Goal: Information Seeking & Learning: Learn about a topic

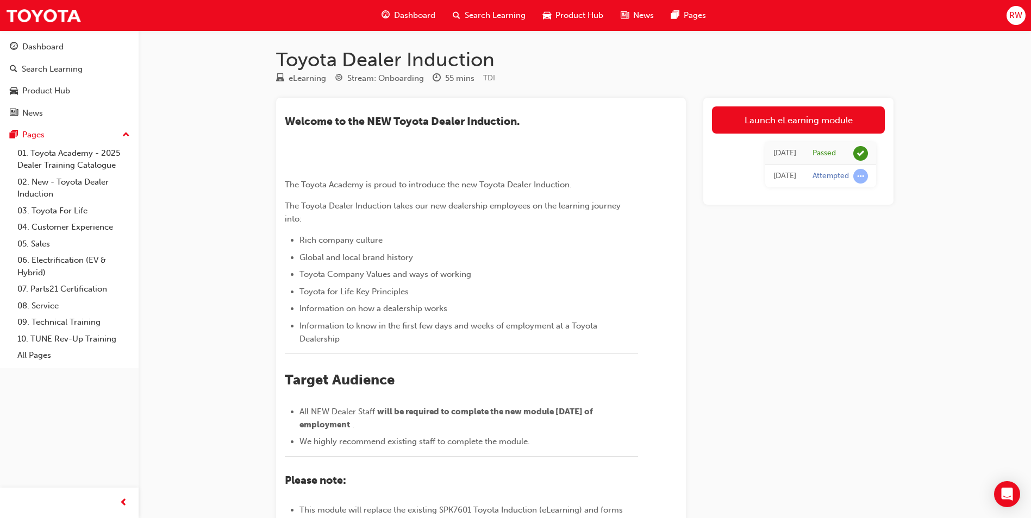
click at [411, 18] on span "Dashboard" at bounding box center [414, 15] width 41 height 12
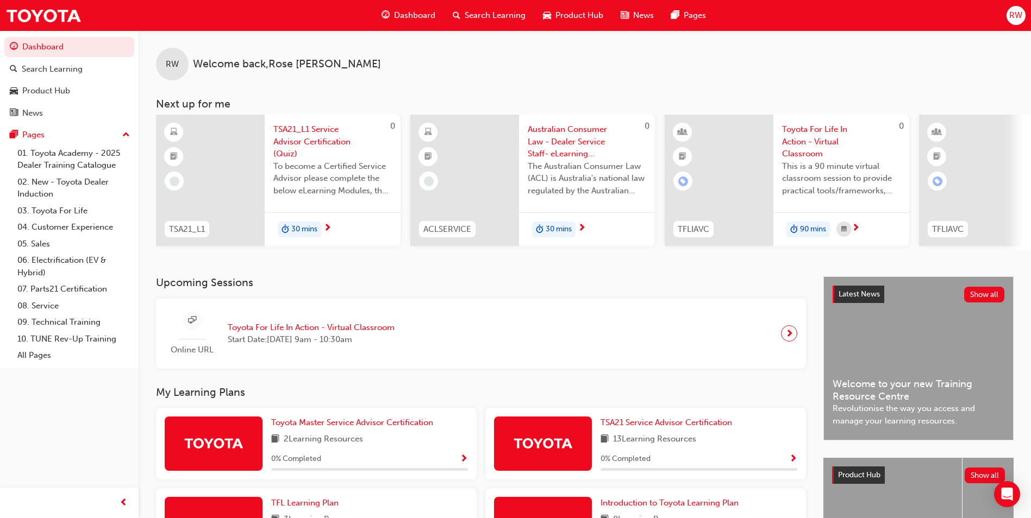
scroll to position [180, 0]
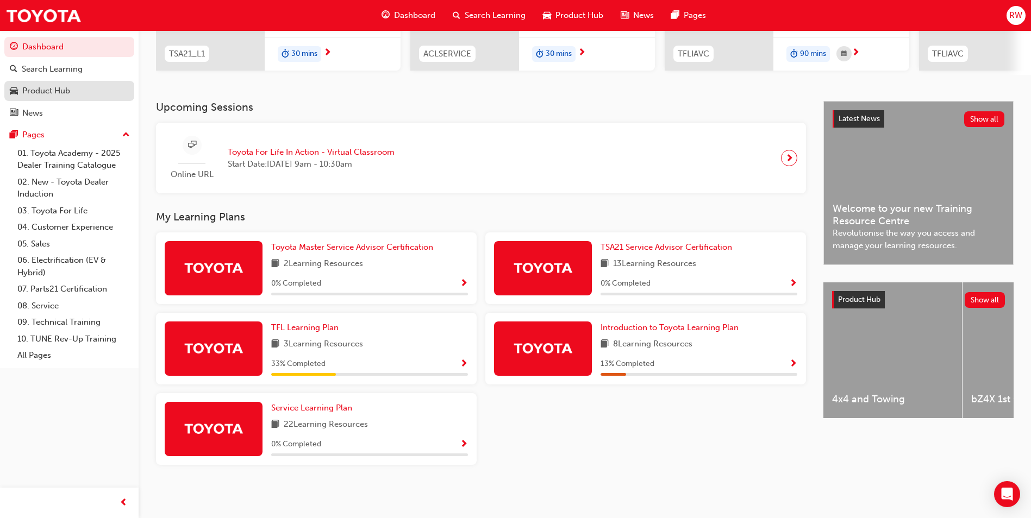
click at [78, 94] on div "Product Hub" at bounding box center [69, 91] width 119 height 14
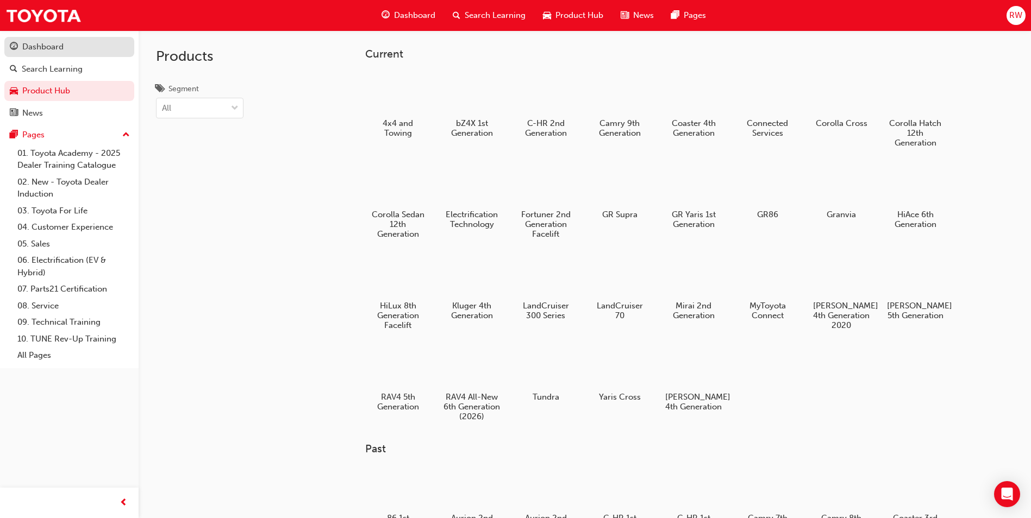
click at [78, 53] on div "Dashboard" at bounding box center [69, 47] width 119 height 14
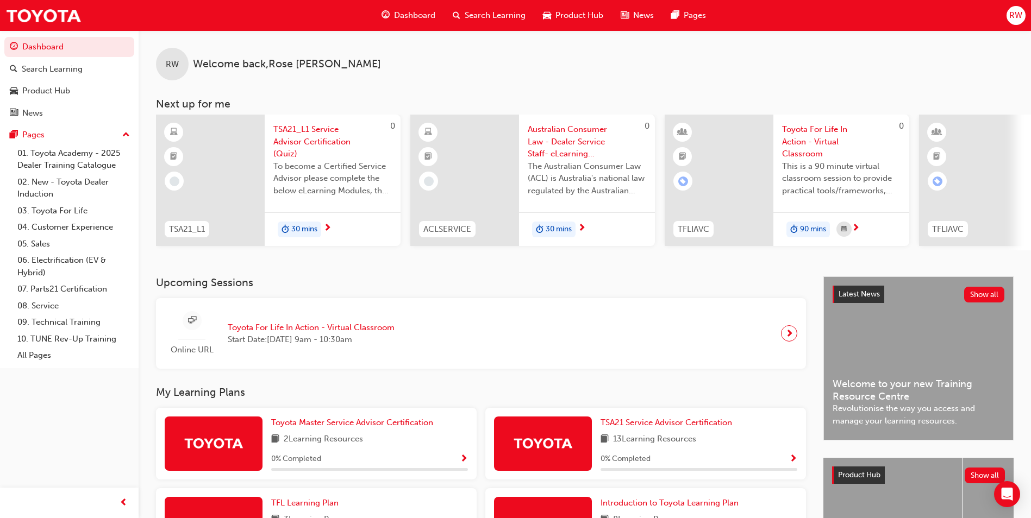
click at [579, 228] on span "next-icon" at bounding box center [582, 229] width 8 height 10
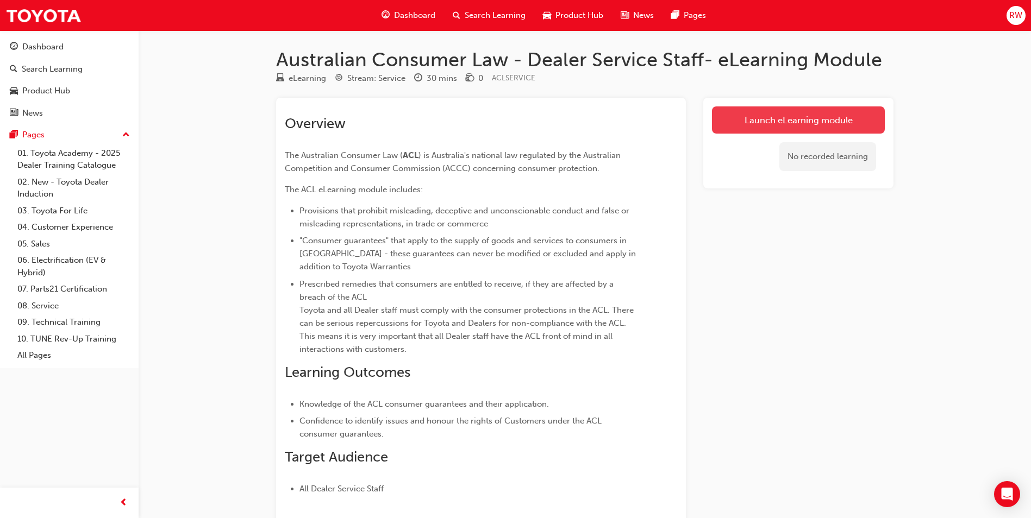
click at [741, 122] on link "Launch eLearning module" at bounding box center [798, 119] width 173 height 27
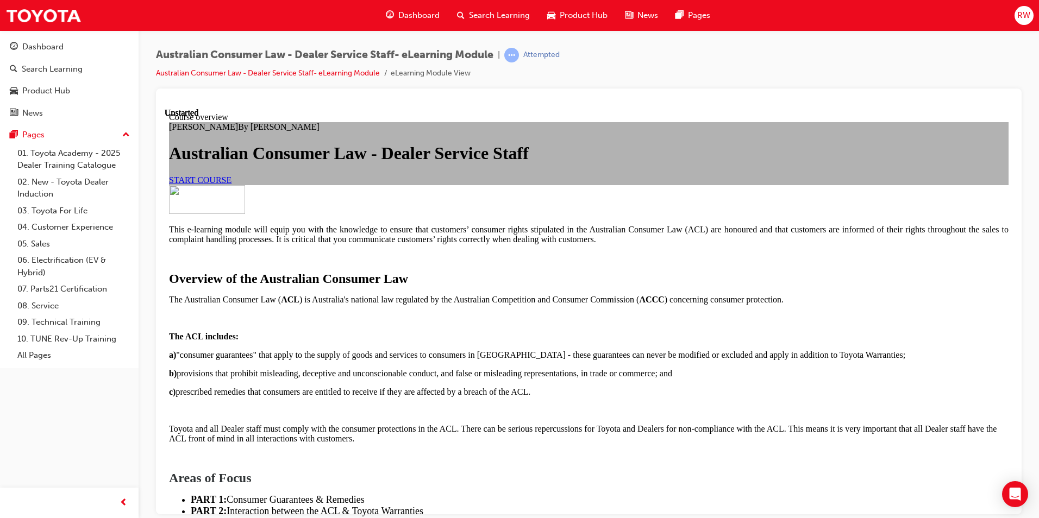
scroll to position [54, 0]
click at [231, 184] on span "START COURSE" at bounding box center [200, 179] width 62 height 9
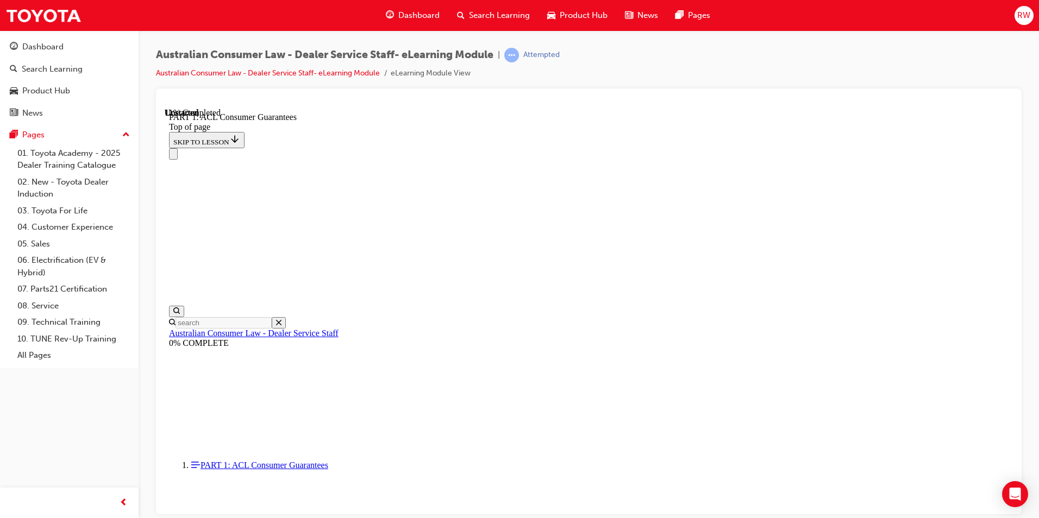
scroll to position [1718, 0]
click button "CONTINUE"
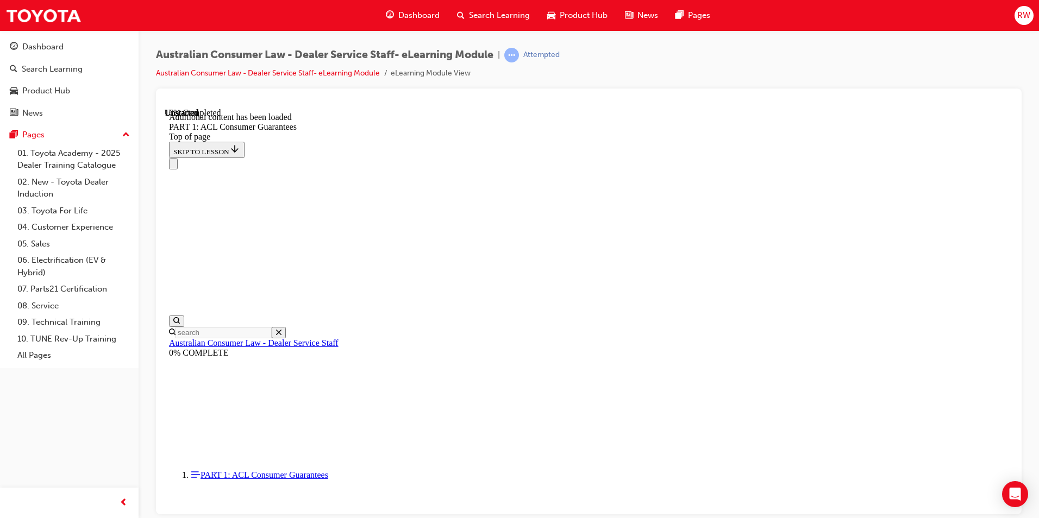
scroll to position [2076, 0]
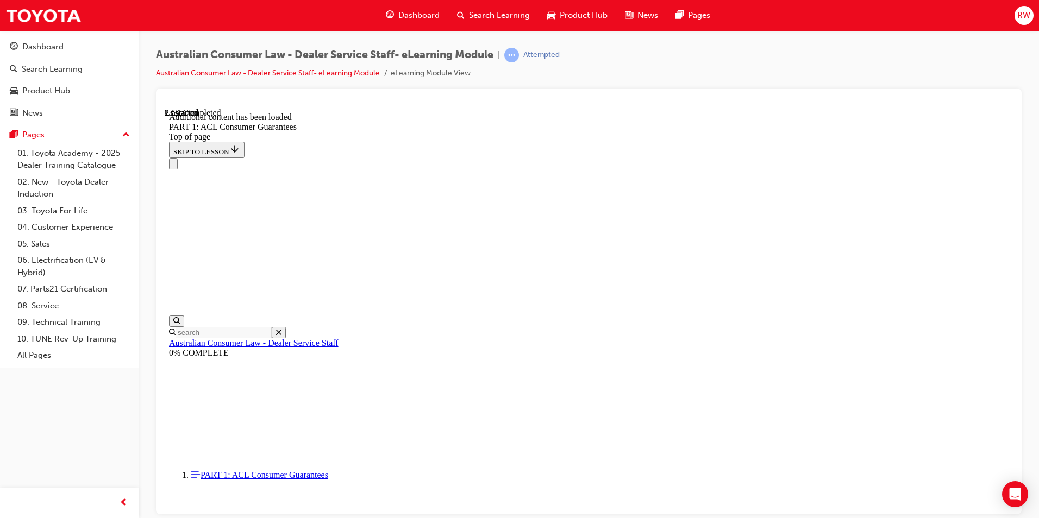
scroll to position [2478, 0]
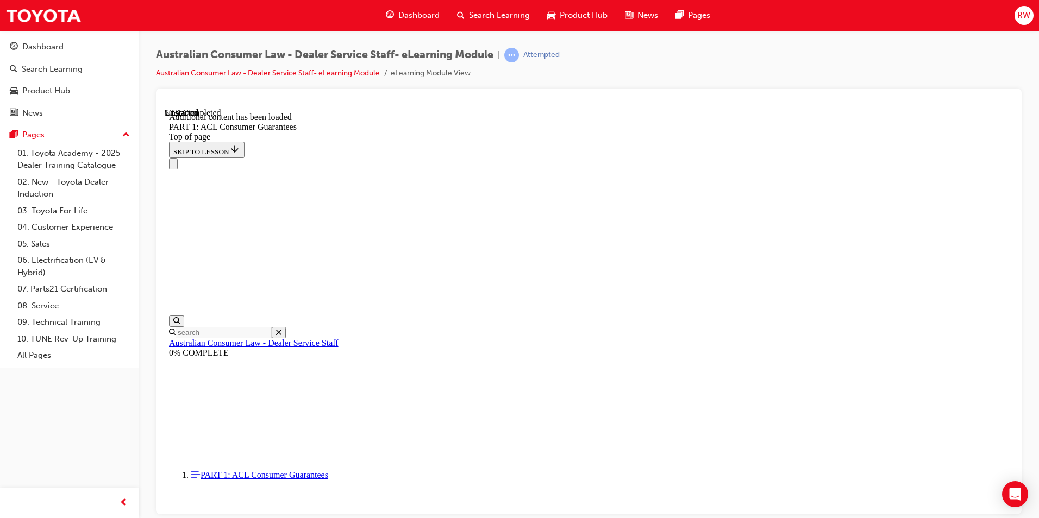
scroll to position [4498, 0]
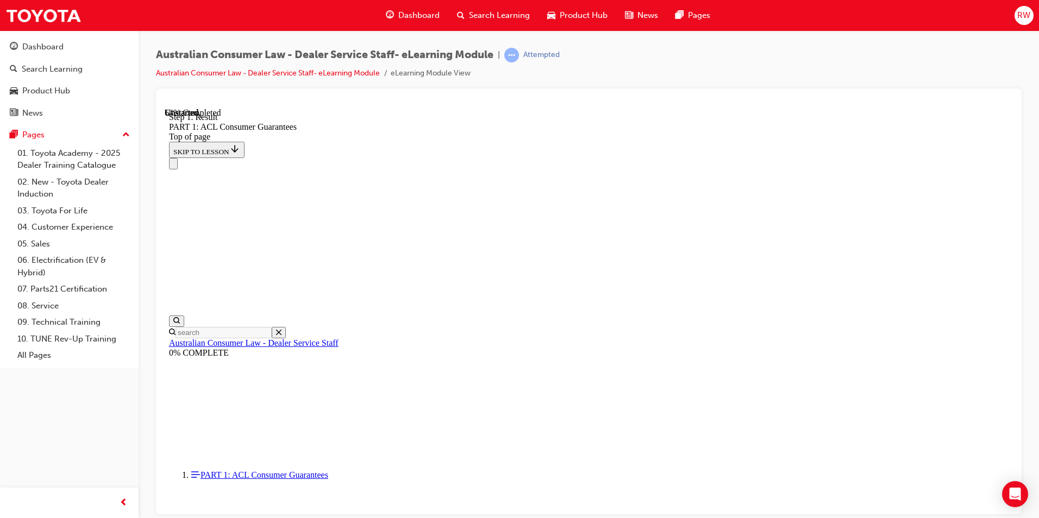
scroll to position [6153, 0]
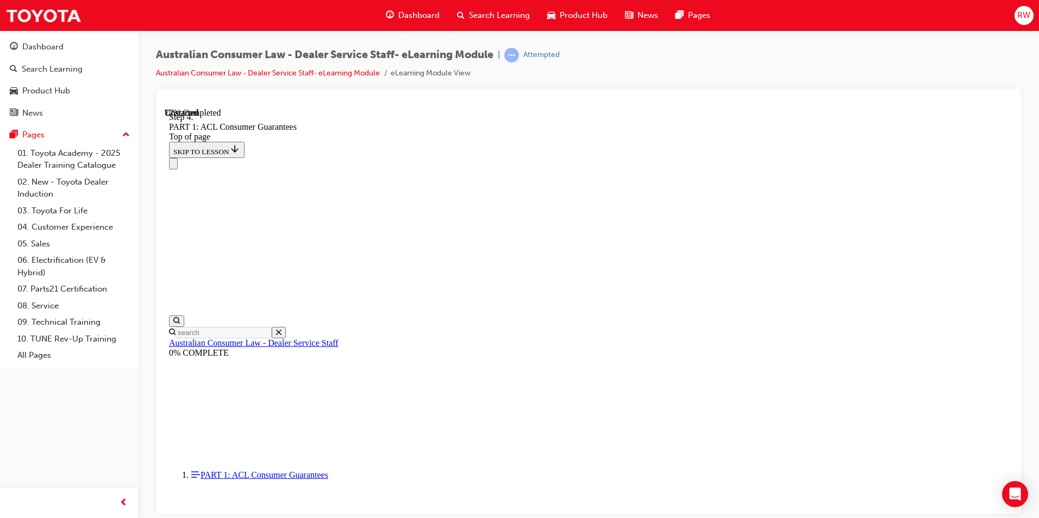
scroll to position [8265, 0]
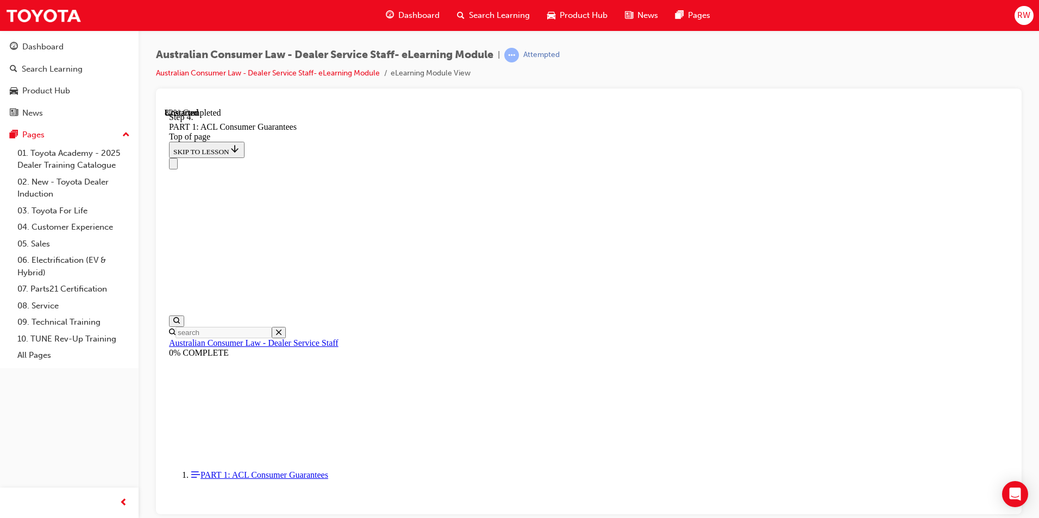
scroll to position [9407, 0]
click button "CONTINUE"
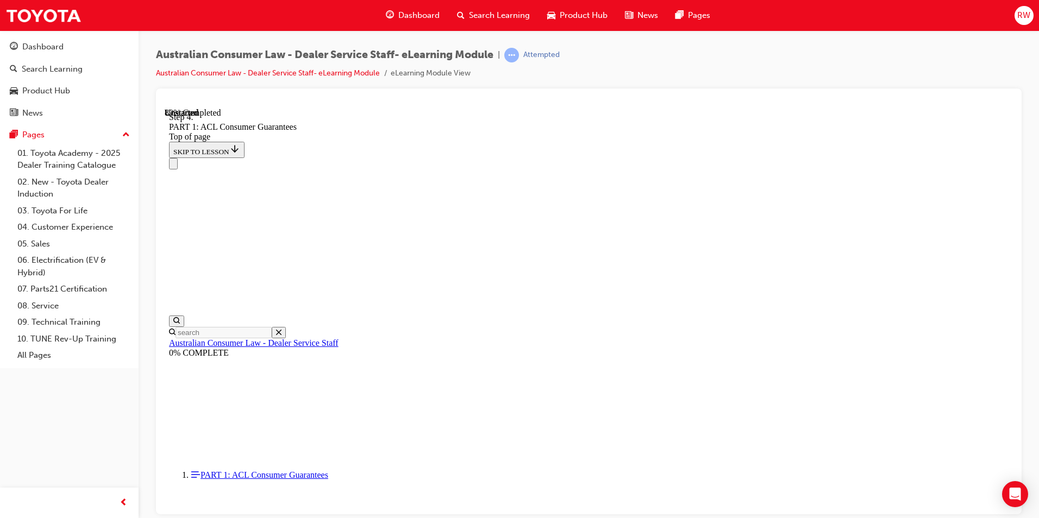
drag, startPoint x: 630, startPoint y: 361, endPoint x: 676, endPoint y: 173, distance: 192.9
drag, startPoint x: 627, startPoint y: 181, endPoint x: 713, endPoint y: 434, distance: 267.0
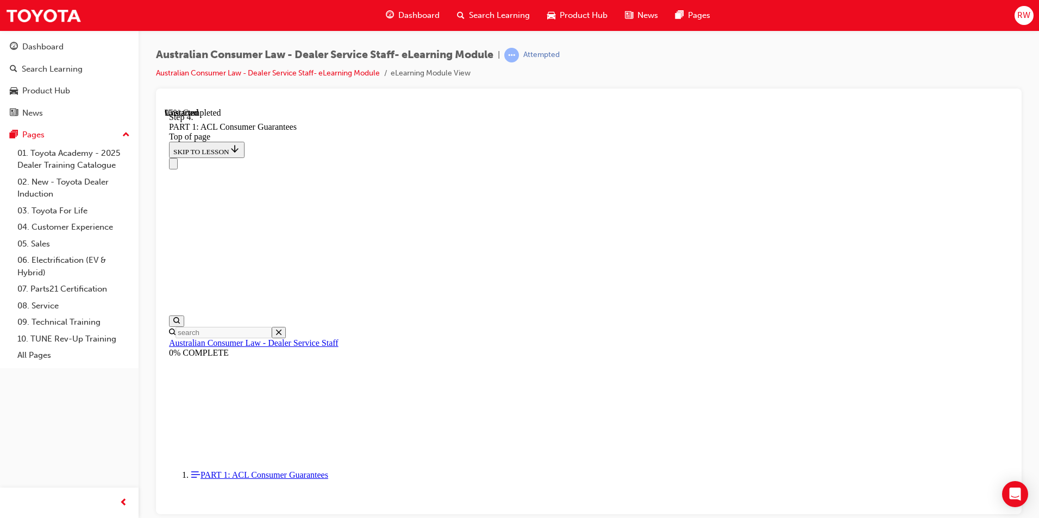
drag, startPoint x: 593, startPoint y: 309, endPoint x: 667, endPoint y: 172, distance: 156.1
drag, startPoint x: 588, startPoint y: 281, endPoint x: 685, endPoint y: 224, distance: 113.0
drag, startPoint x: 613, startPoint y: 296, endPoint x: 699, endPoint y: 301, distance: 86.0
drag, startPoint x: 601, startPoint y: 359, endPoint x: 676, endPoint y: 360, distance: 75.0
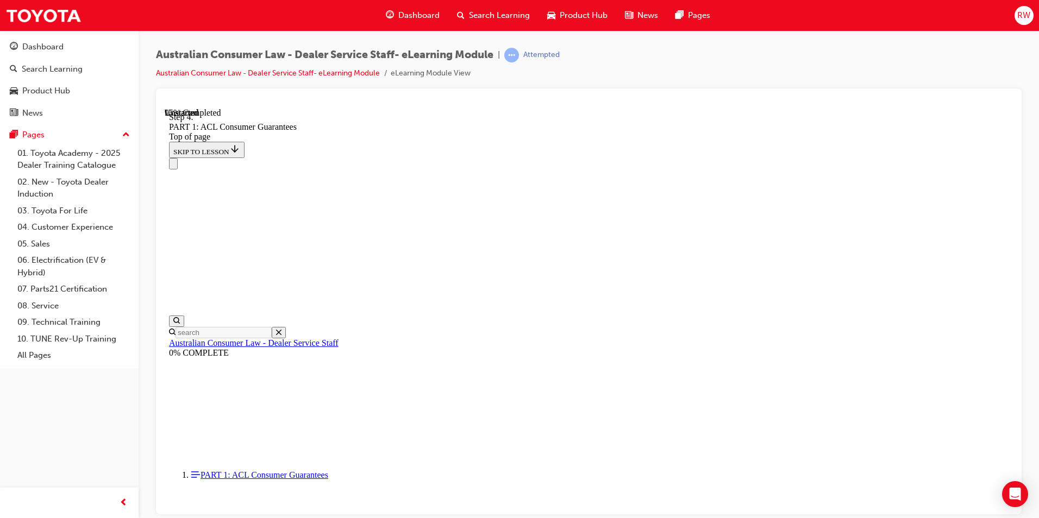
drag, startPoint x: 650, startPoint y: 366, endPoint x: 673, endPoint y: 274, distance: 94.8
drag, startPoint x: 631, startPoint y: 299, endPoint x: 654, endPoint y: 172, distance: 129.1
drag, startPoint x: 602, startPoint y: 296, endPoint x: 650, endPoint y: 226, distance: 84.4
drag, startPoint x: 581, startPoint y: 300, endPoint x: 628, endPoint y: 315, distance: 48.5
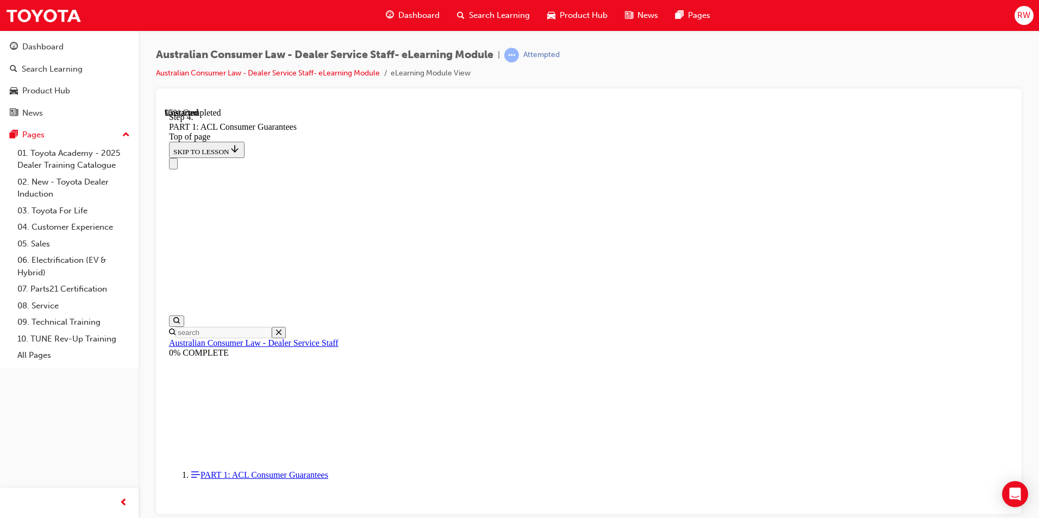
drag, startPoint x: 600, startPoint y: 356, endPoint x: 690, endPoint y: 389, distance: 95.6
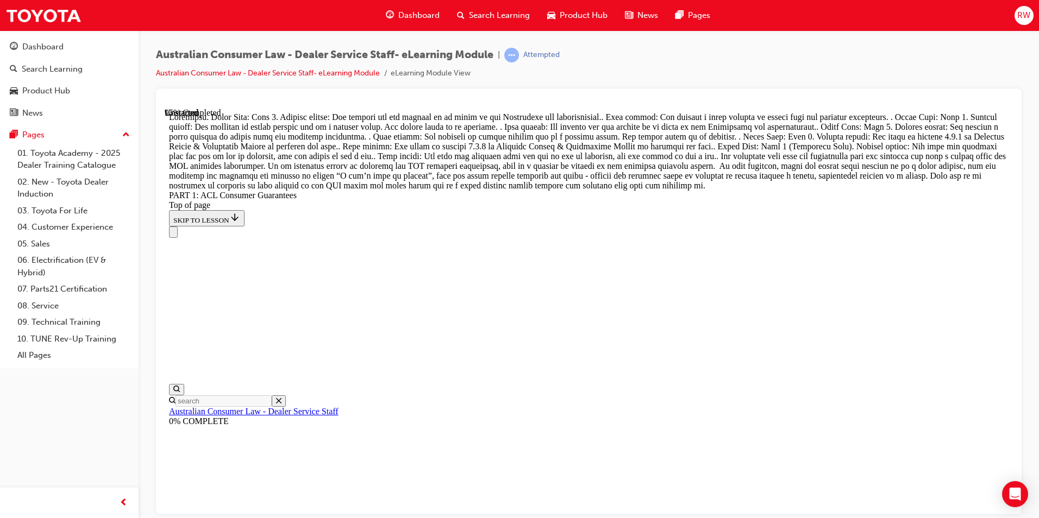
scroll to position [11823, 0]
drag, startPoint x: 606, startPoint y: 222, endPoint x: 613, endPoint y: 215, distance: 10.0
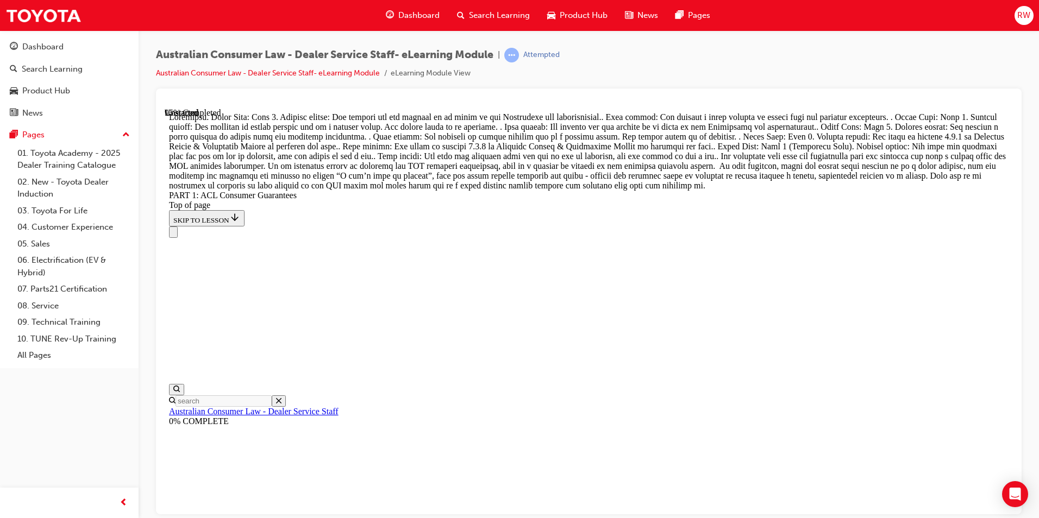
drag, startPoint x: 595, startPoint y: 271, endPoint x: 660, endPoint y: 401, distance: 145.6
drag, startPoint x: 641, startPoint y: 348, endPoint x: 657, endPoint y: 348, distance: 15.8
drag, startPoint x: 611, startPoint y: 266, endPoint x: 717, endPoint y: 142, distance: 163.4
drag, startPoint x: 618, startPoint y: 217, endPoint x: 664, endPoint y: 216, distance: 46.2
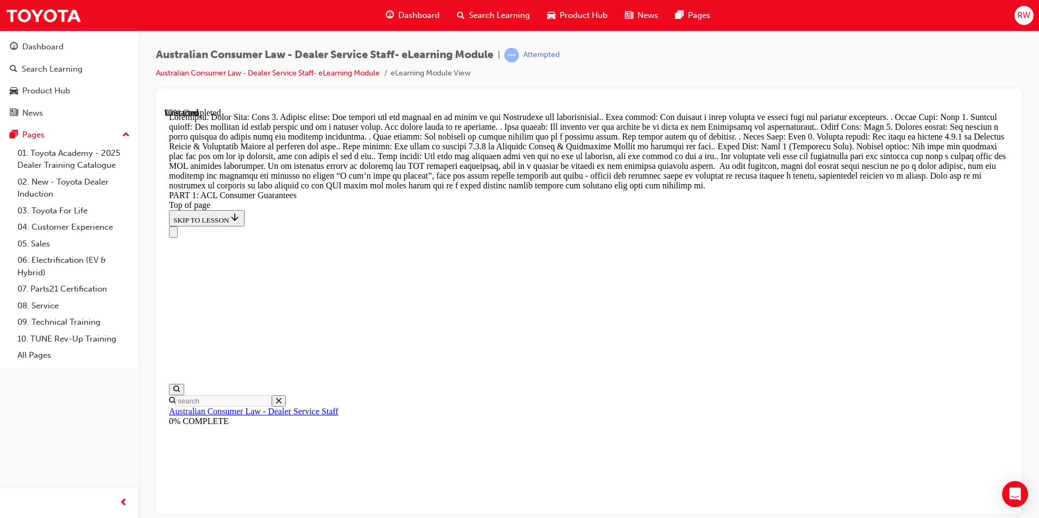
drag, startPoint x: 592, startPoint y: 301, endPoint x: 609, endPoint y: 305, distance: 17.4
drag, startPoint x: 588, startPoint y: 281, endPoint x: 696, endPoint y: 287, distance: 107.7
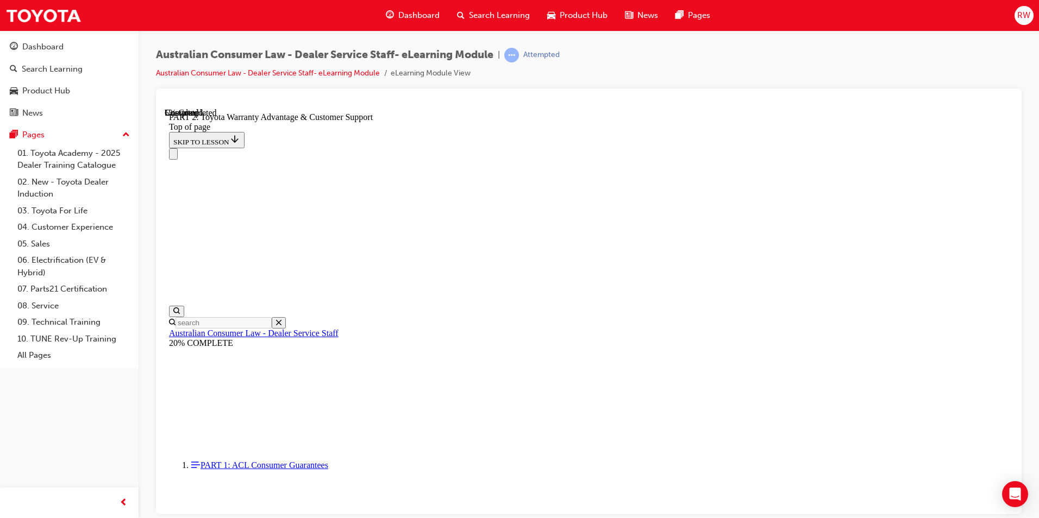
scroll to position [794, 0]
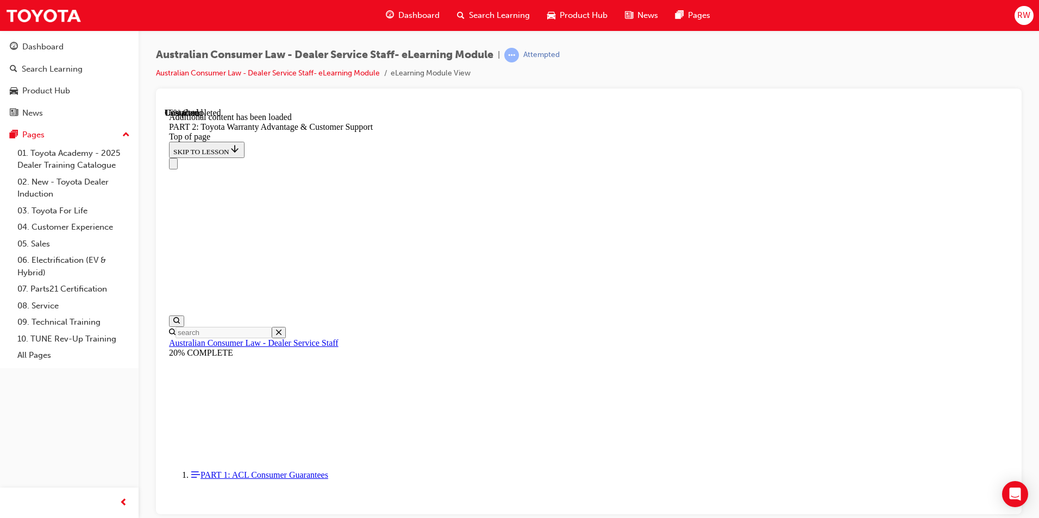
scroll to position [1092, 0]
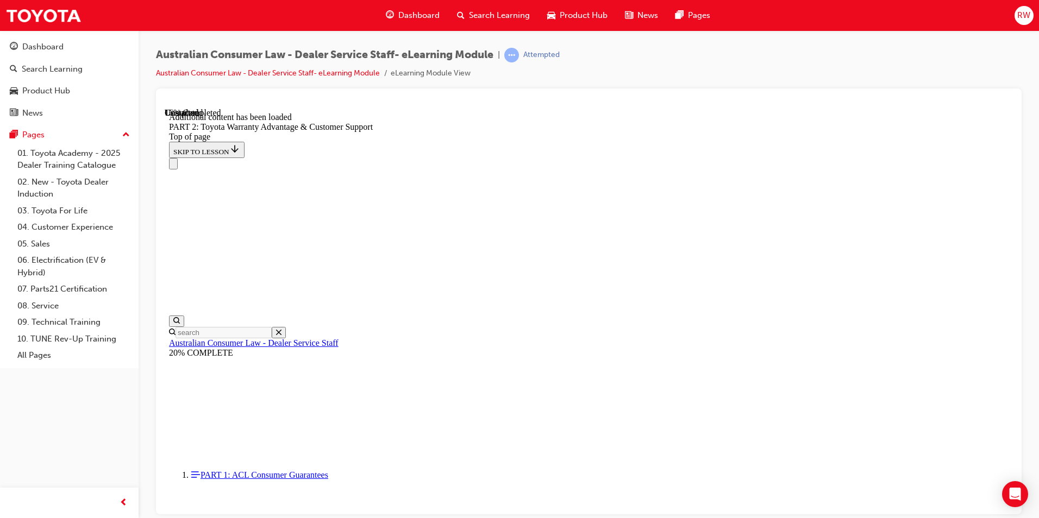
click button "CONTINUE"
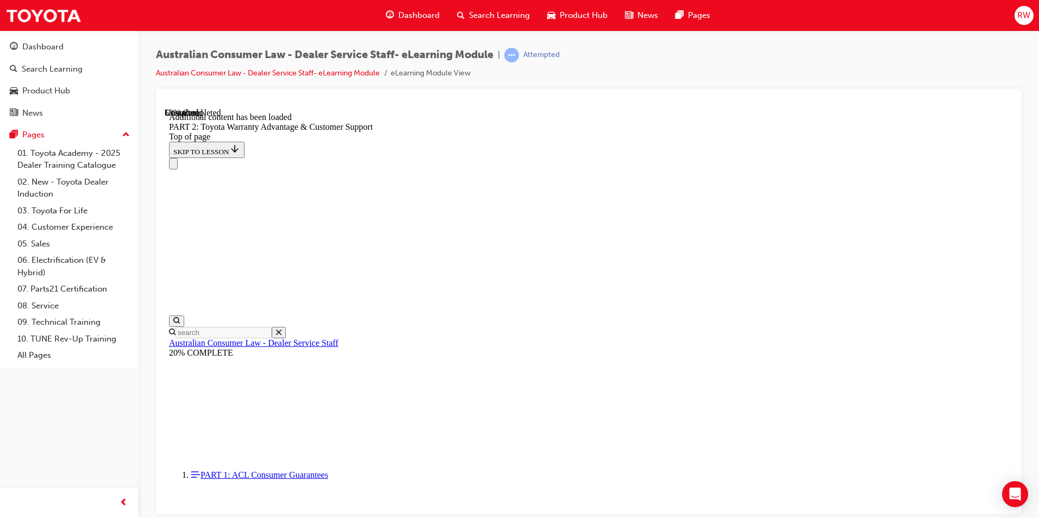
click button "CONTINUE"
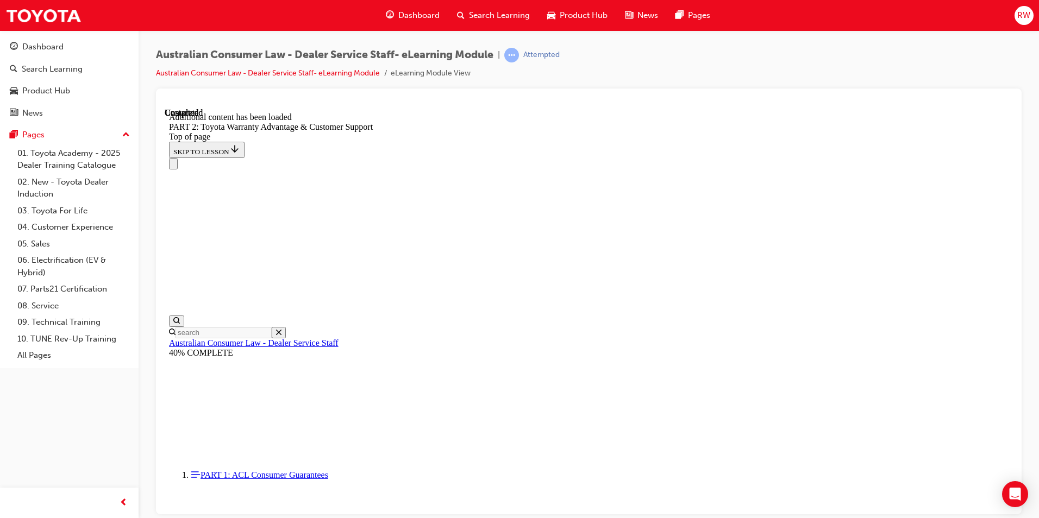
scroll to position [4507, 0]
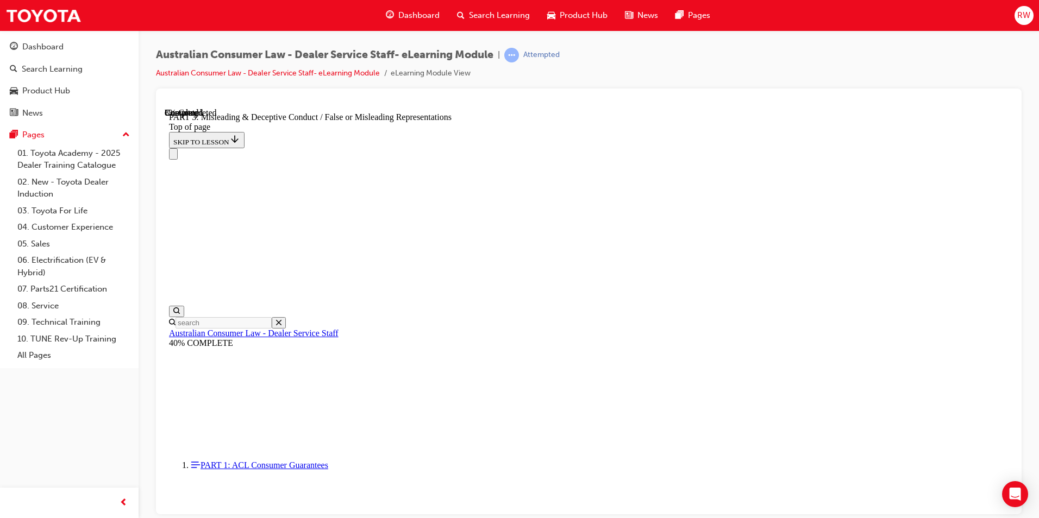
scroll to position [686, 0]
click button "CONTINUE"
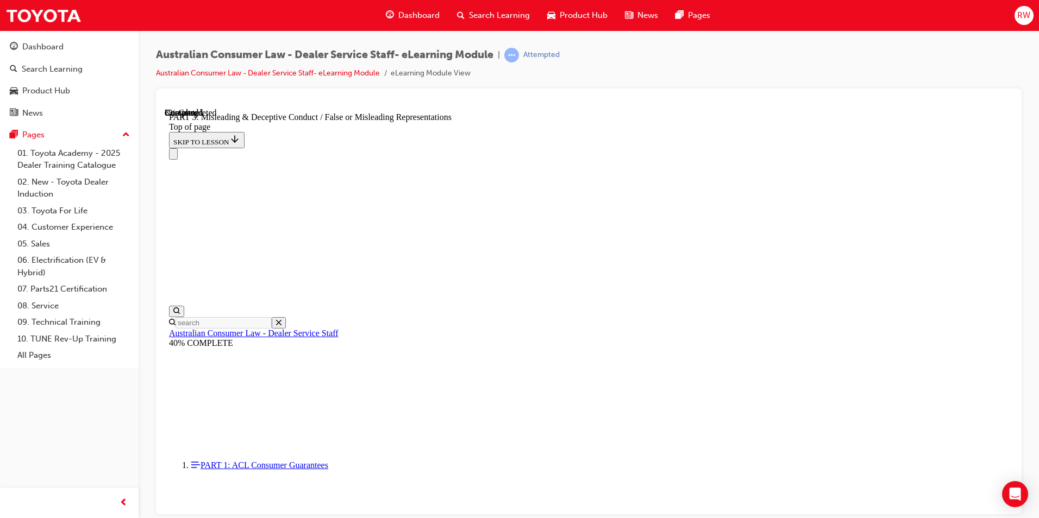
click button "CONTINUE"
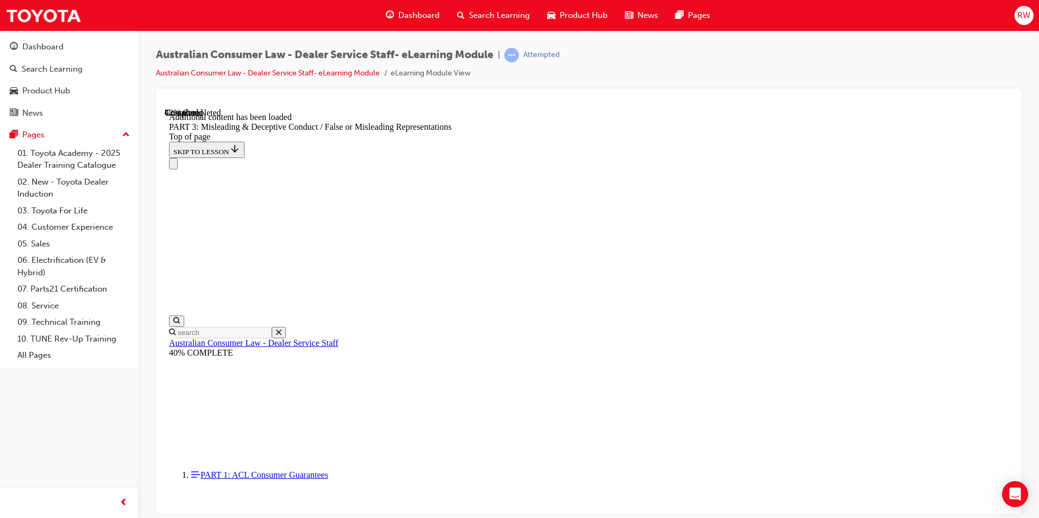
scroll to position [2505, 0]
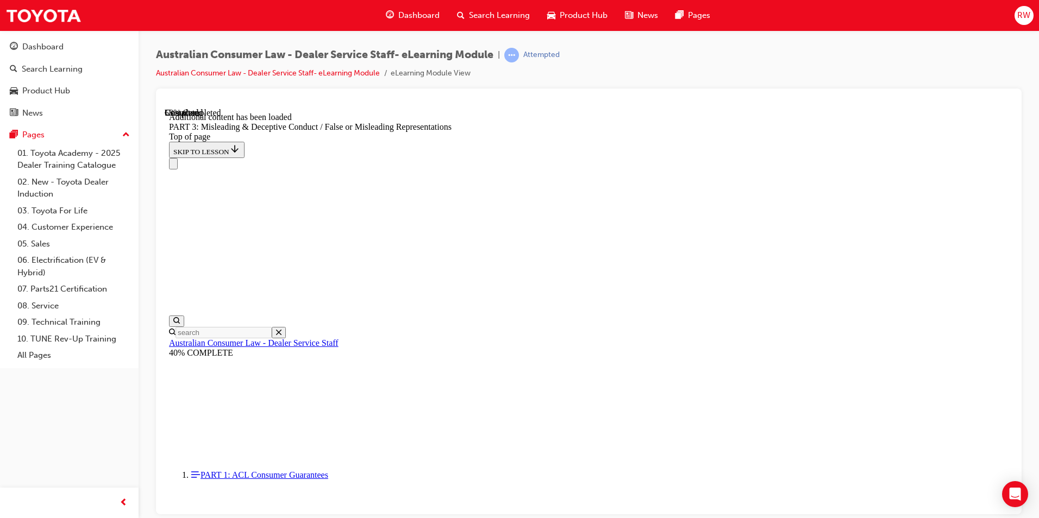
scroll to position [3150, 0]
click button "CONTINUE"
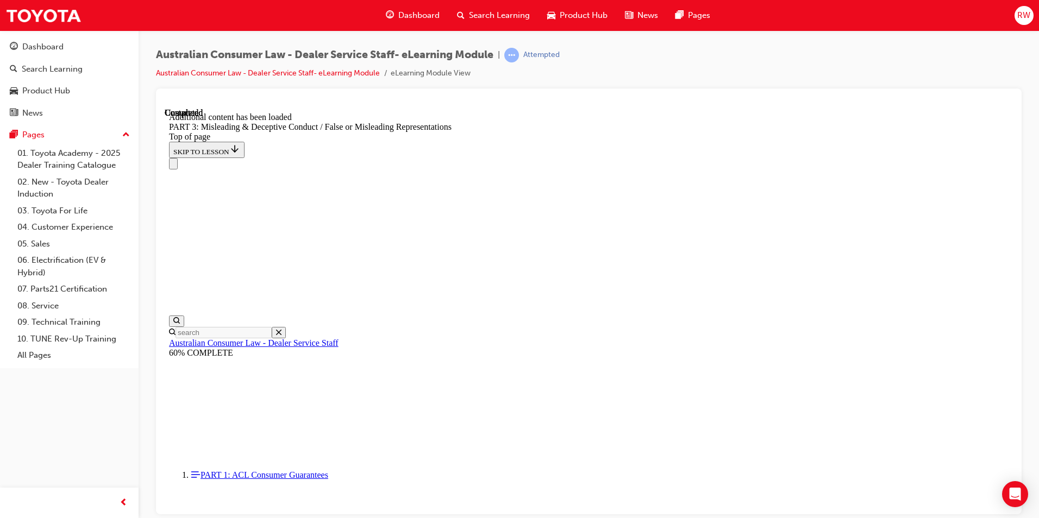
drag, startPoint x: 271, startPoint y: 402, endPoint x: 280, endPoint y: 399, distance: 9.6
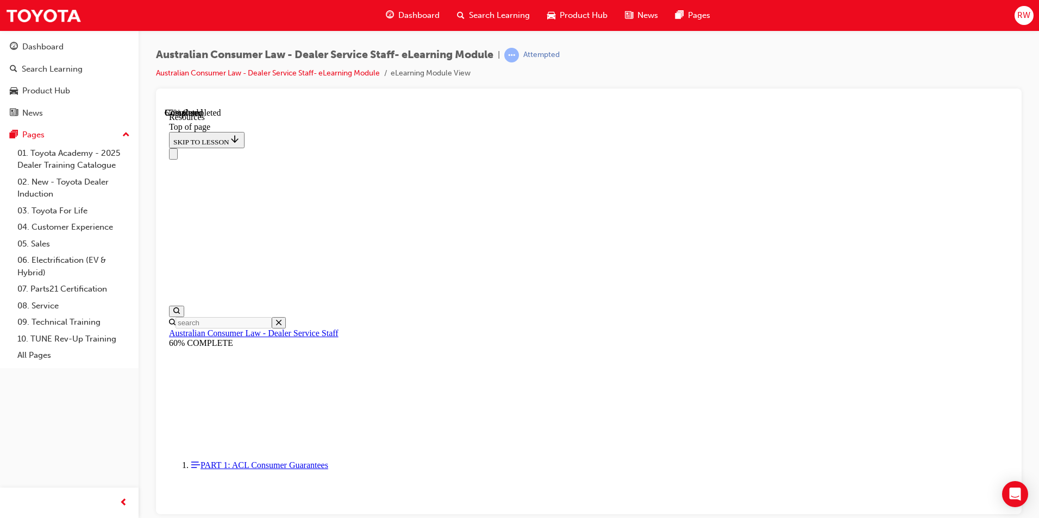
scroll to position [502, 0]
